Goal: Find specific page/section: Find specific page/section

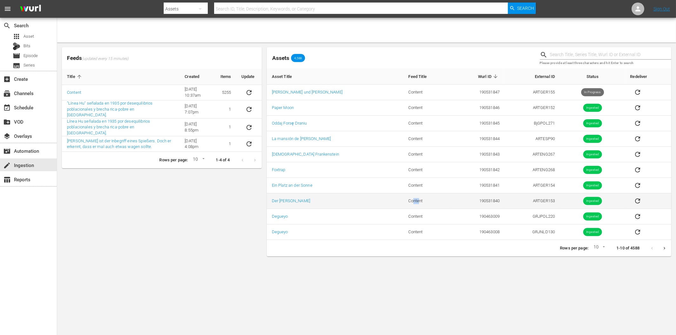
click at [403, 201] on td "Content" at bounding box center [427, 201] width 48 height 16
click at [518, 299] on body "menu Search By Assets Search ID, Title, Description, Keywords, or Category Sear…" at bounding box center [338, 167] width 676 height 335
drag, startPoint x: 526, startPoint y: 199, endPoint x: 530, endPoint y: 199, distance: 4.4
click at [530, 199] on td "ARTGER153" at bounding box center [531, 201] width 55 height 16
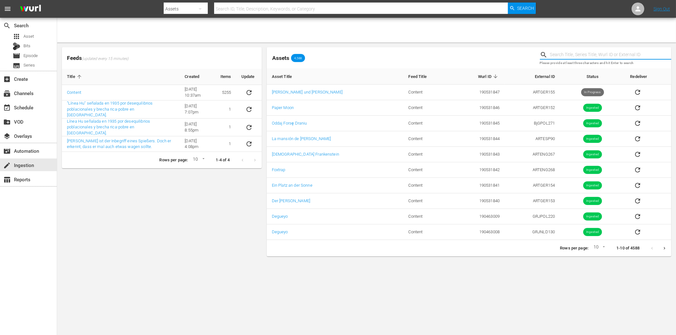
click at [564, 56] on input "text" at bounding box center [610, 55] width 121 height 10
paste input "Stand Down Soldier"
type input "Stand Down Soldier"
